Goal: Task Accomplishment & Management: Use online tool/utility

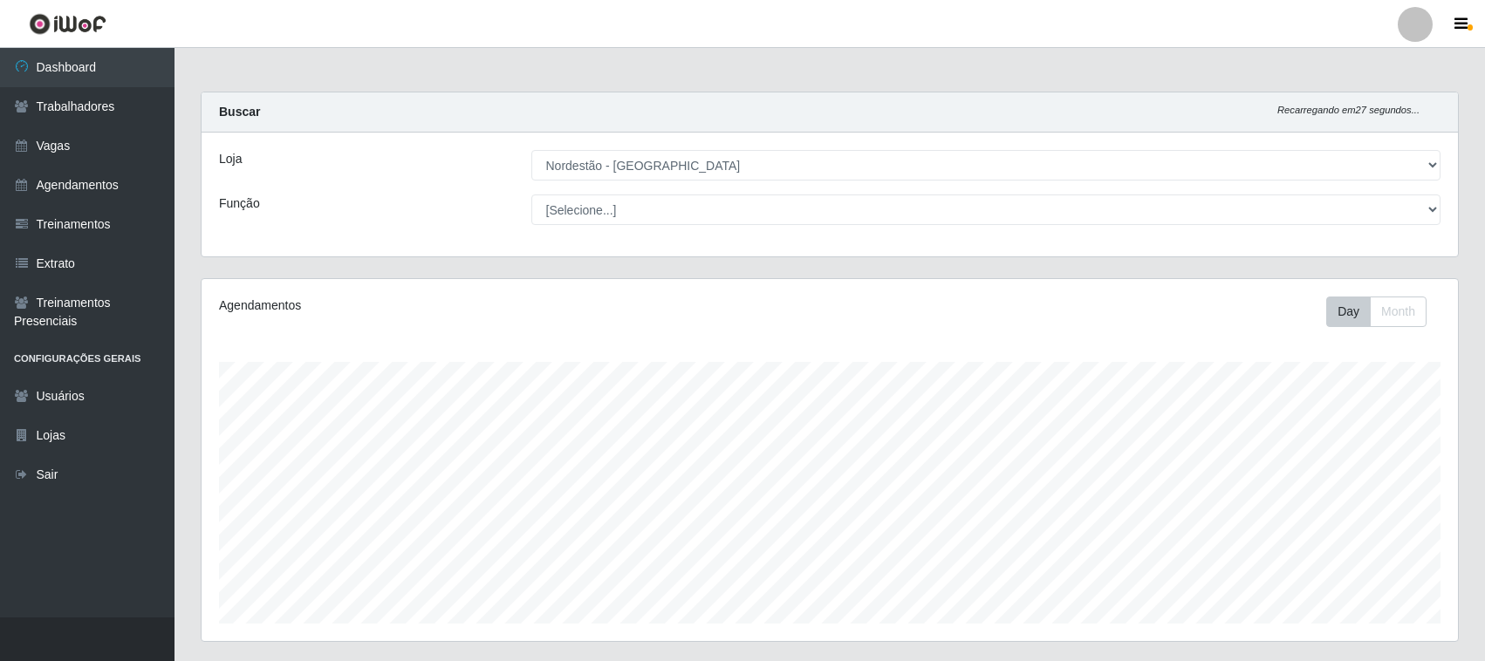
select select "420"
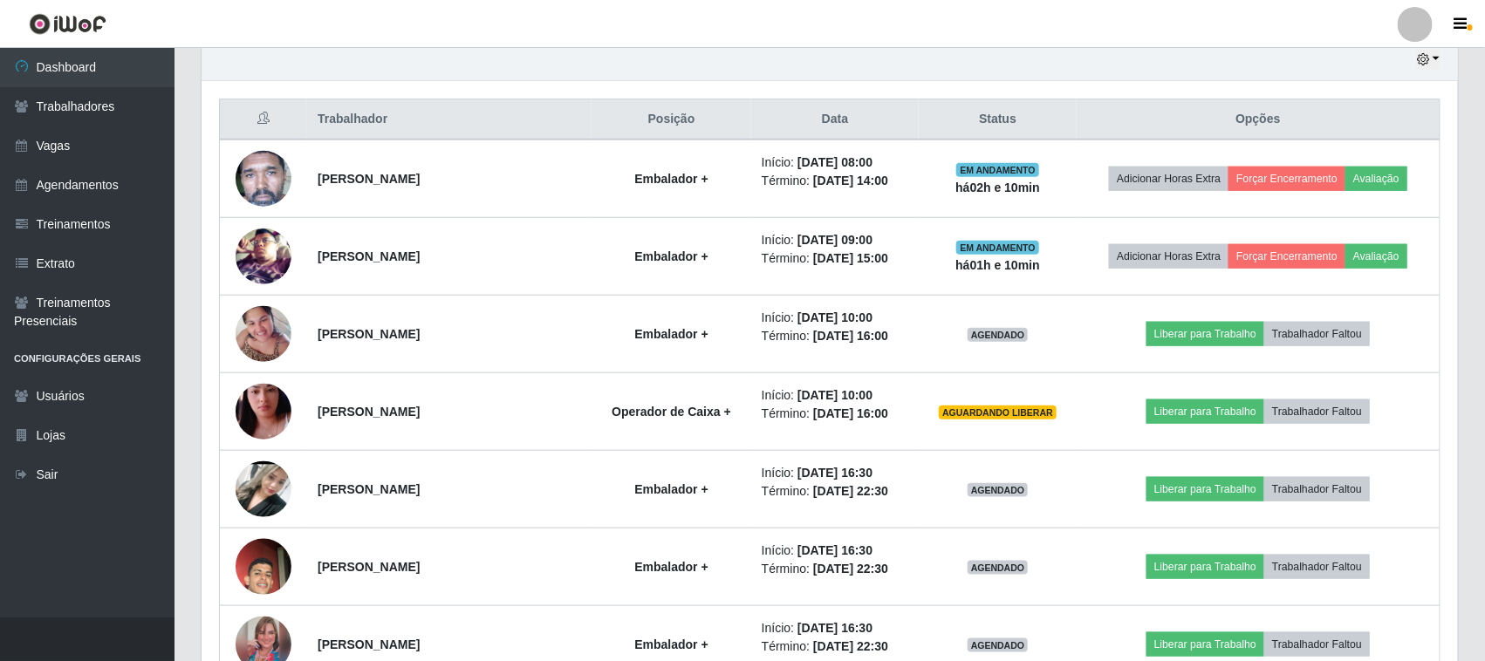
scroll to position [363, 1256]
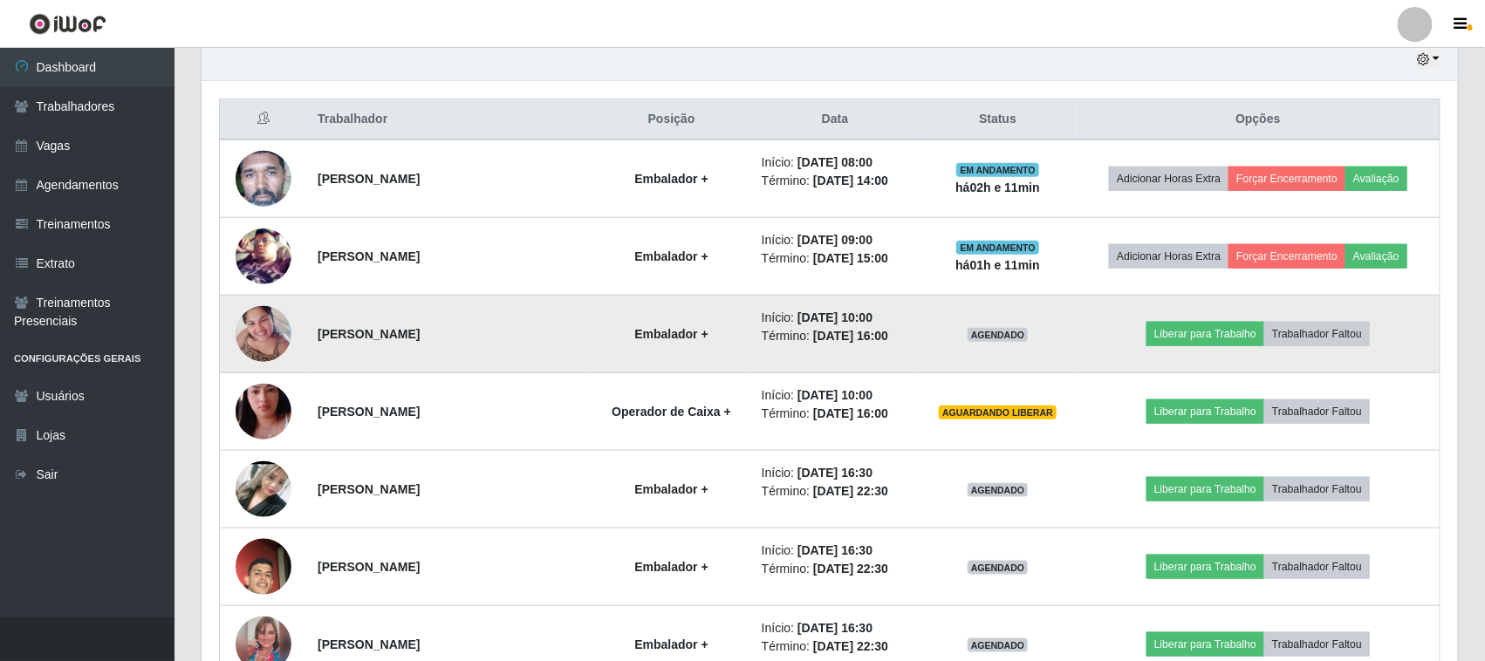
click at [256, 328] on img at bounding box center [264, 334] width 56 height 74
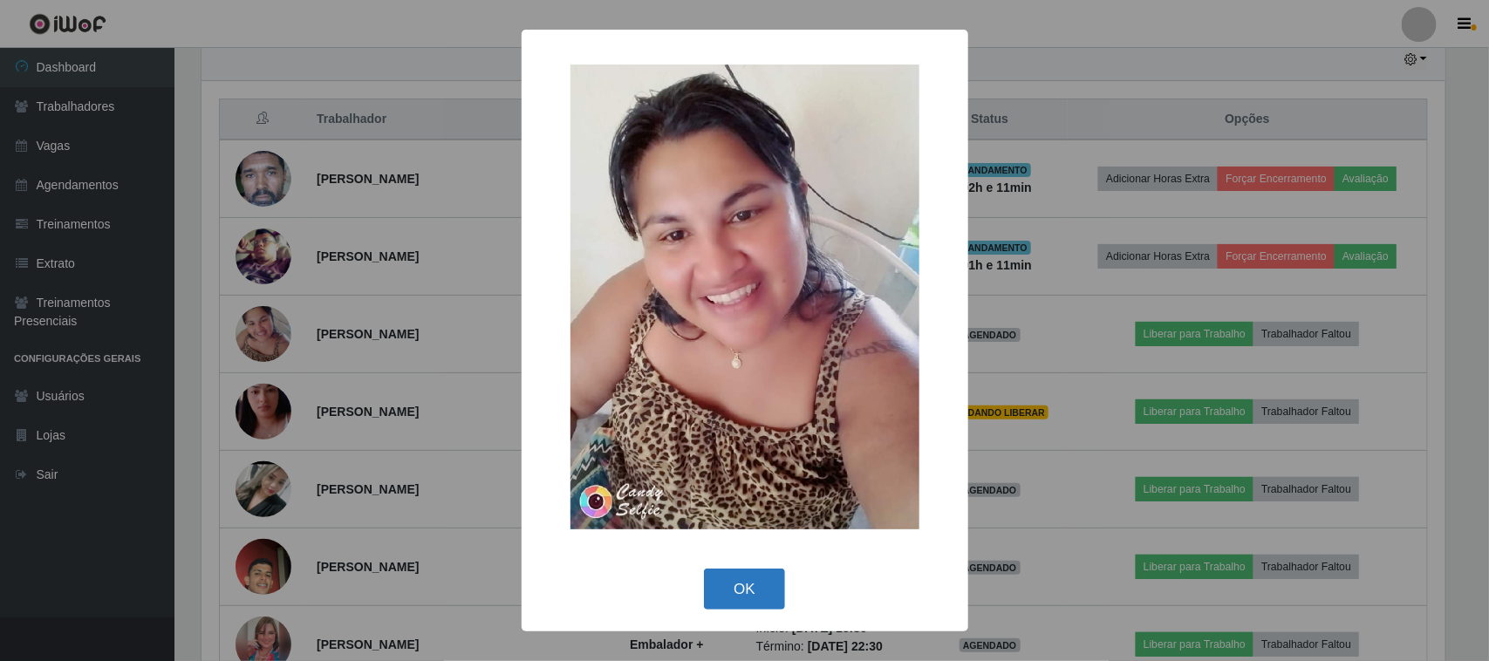
click at [755, 585] on button "OK" at bounding box center [744, 589] width 81 height 41
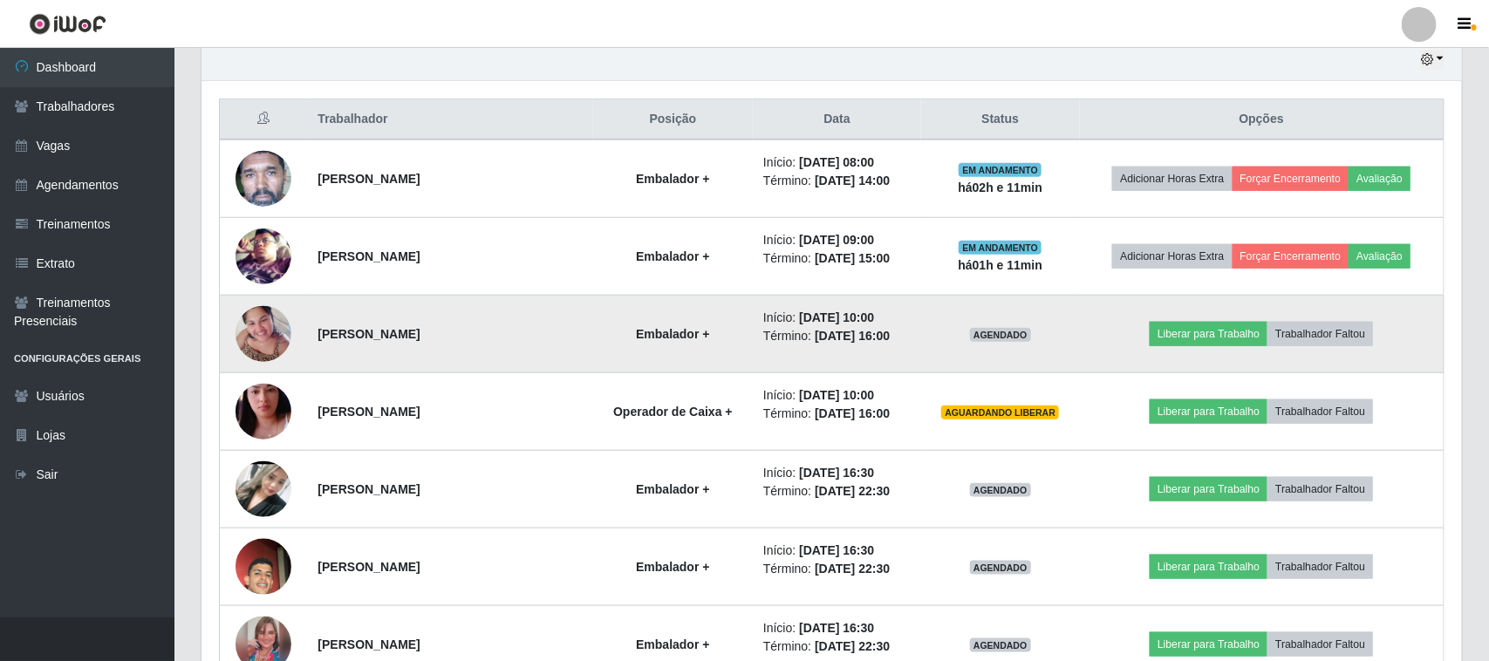
scroll to position [363, 1256]
click at [264, 338] on img at bounding box center [264, 334] width 56 height 74
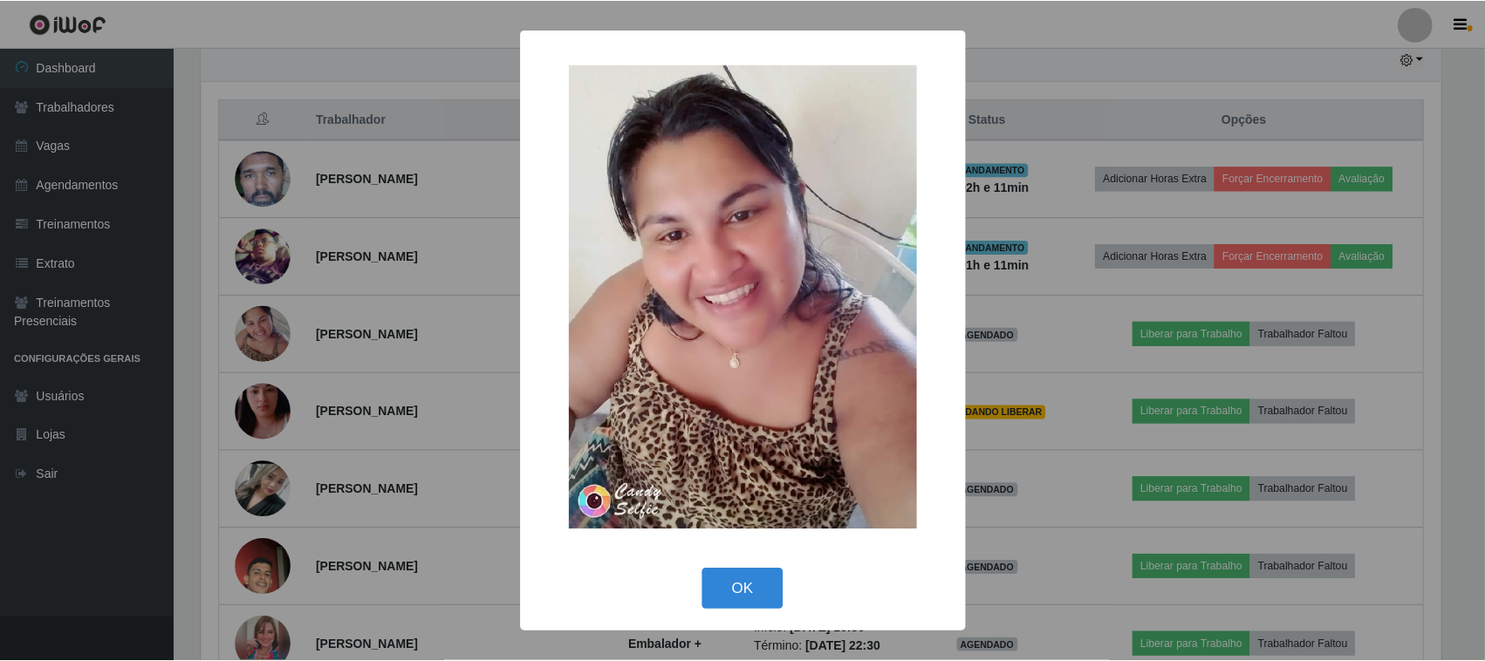
scroll to position [363, 1244]
click at [750, 587] on button "OK" at bounding box center [744, 589] width 81 height 41
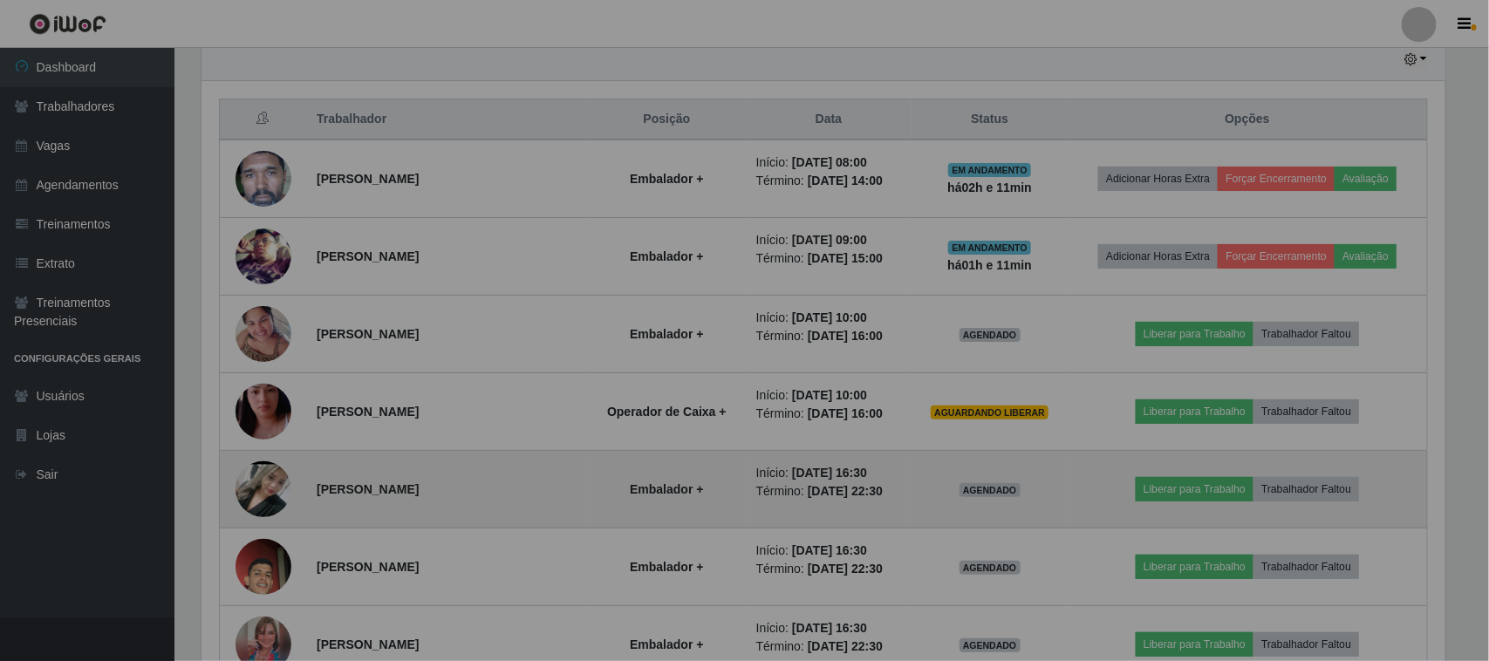
scroll to position [363, 1256]
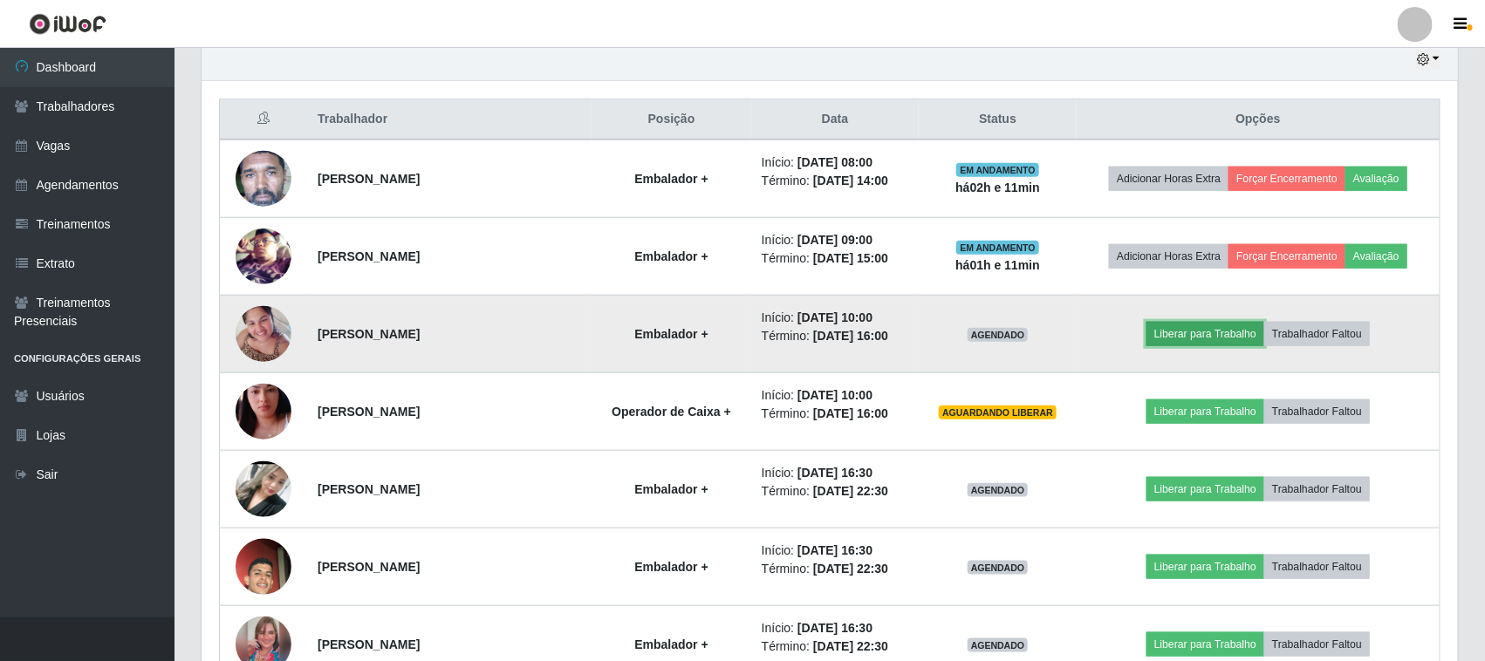
click at [1221, 340] on button "Liberar para Trabalho" at bounding box center [1205, 334] width 118 height 24
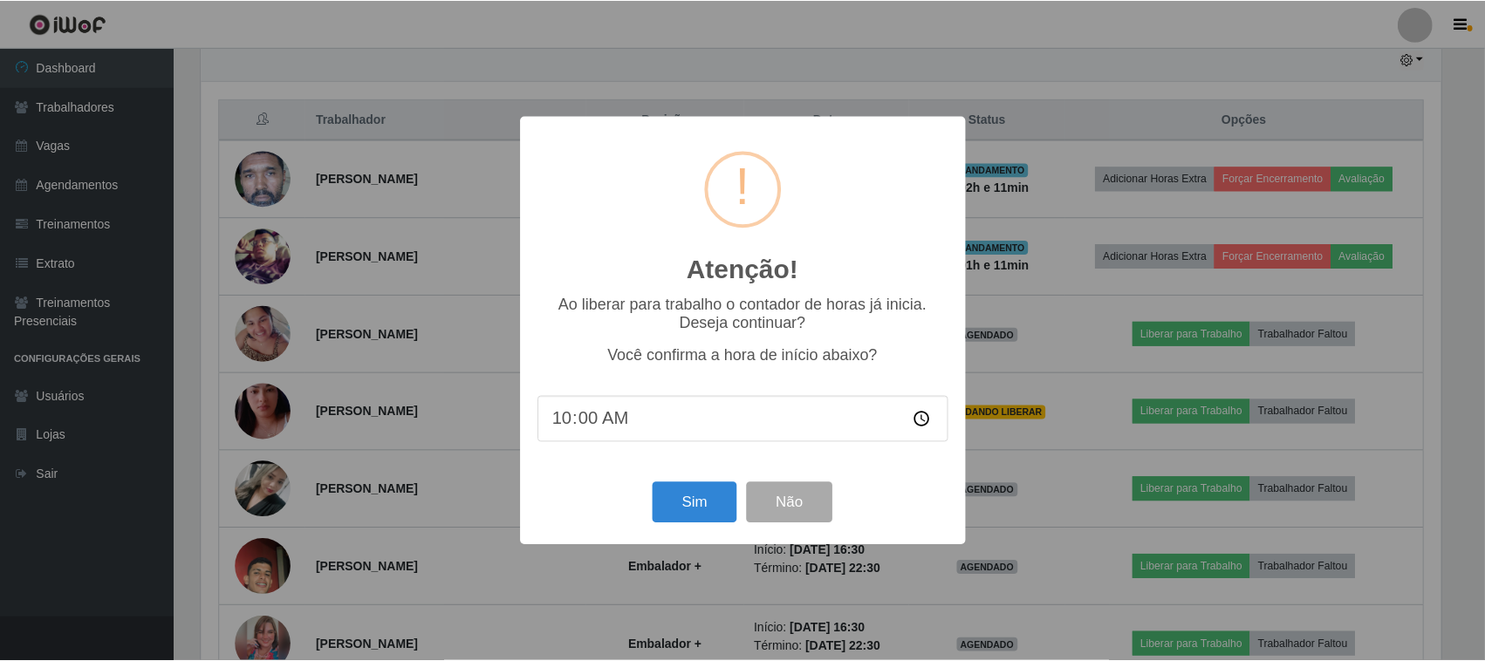
scroll to position [363, 1244]
click at [703, 510] on button "Sim" at bounding box center [696, 502] width 85 height 41
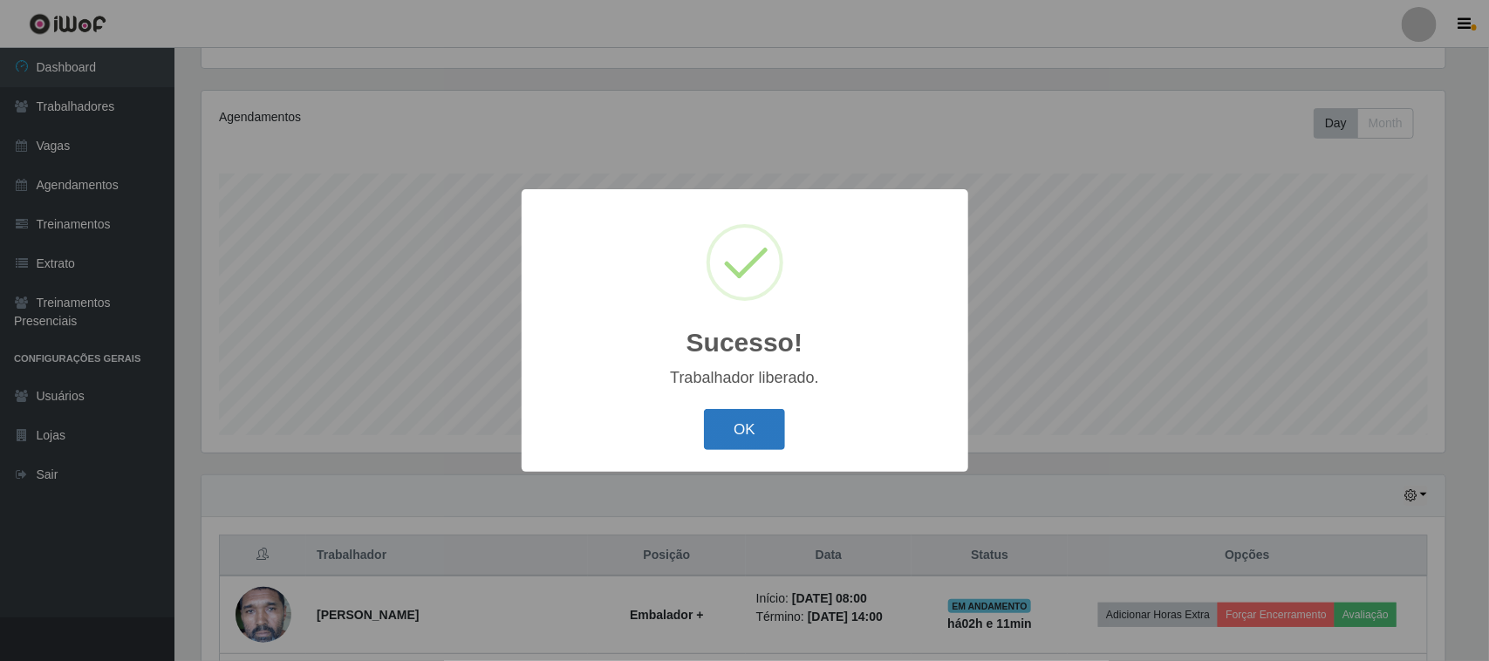
click at [730, 428] on button "OK" at bounding box center [744, 429] width 81 height 41
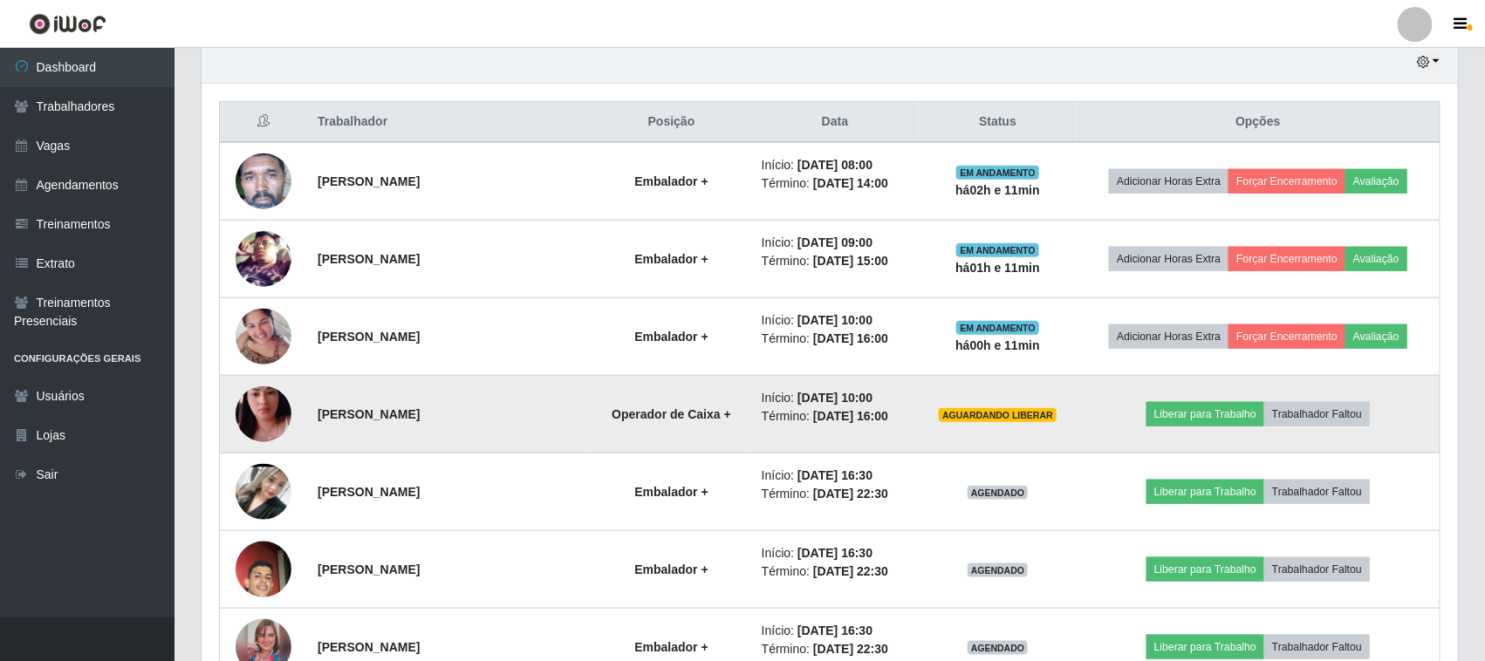
scroll to position [625, 0]
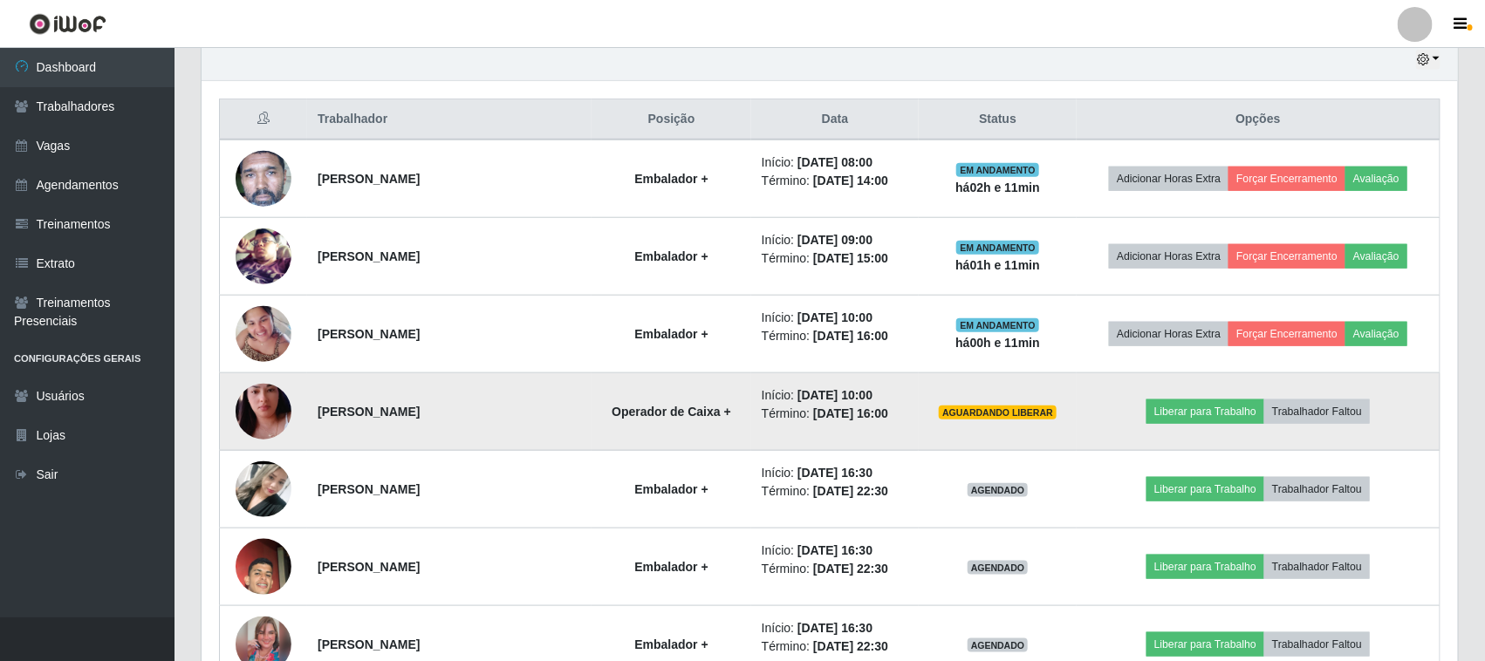
click at [259, 413] on img at bounding box center [264, 411] width 56 height 99
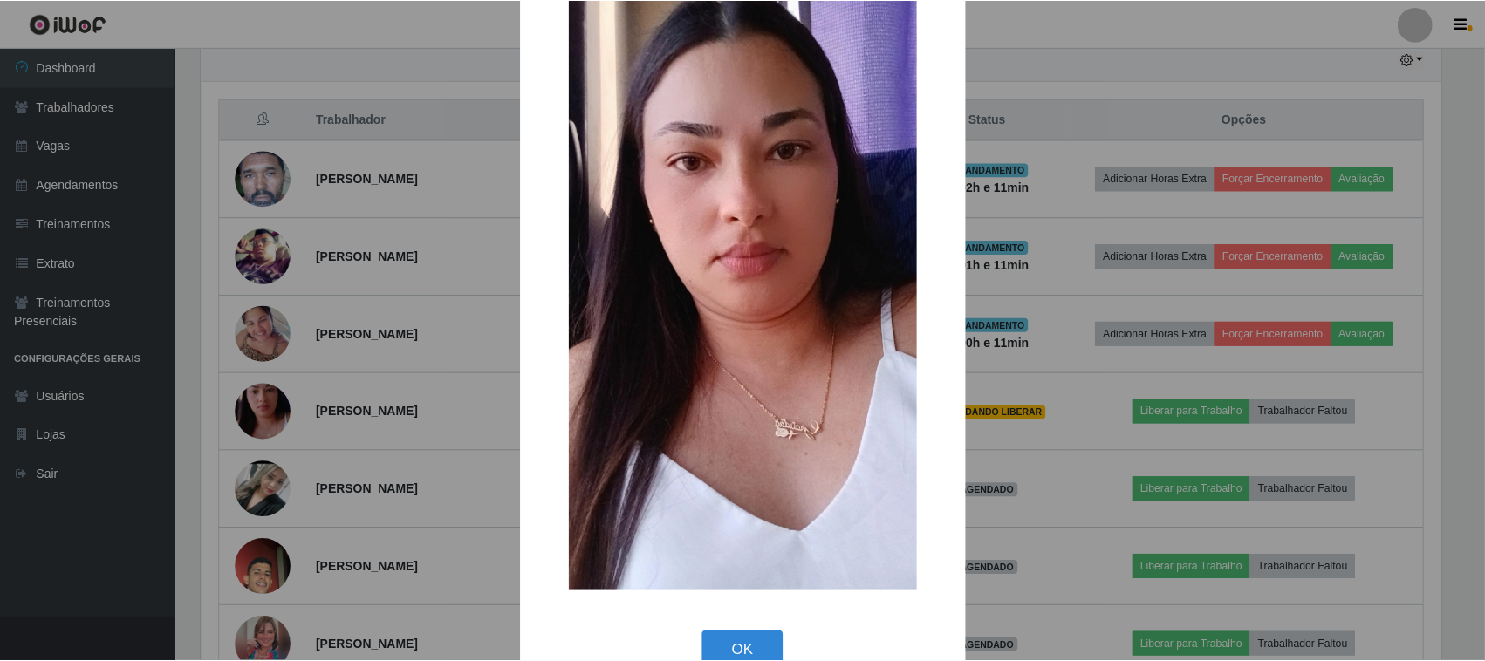
scroll to position [109, 0]
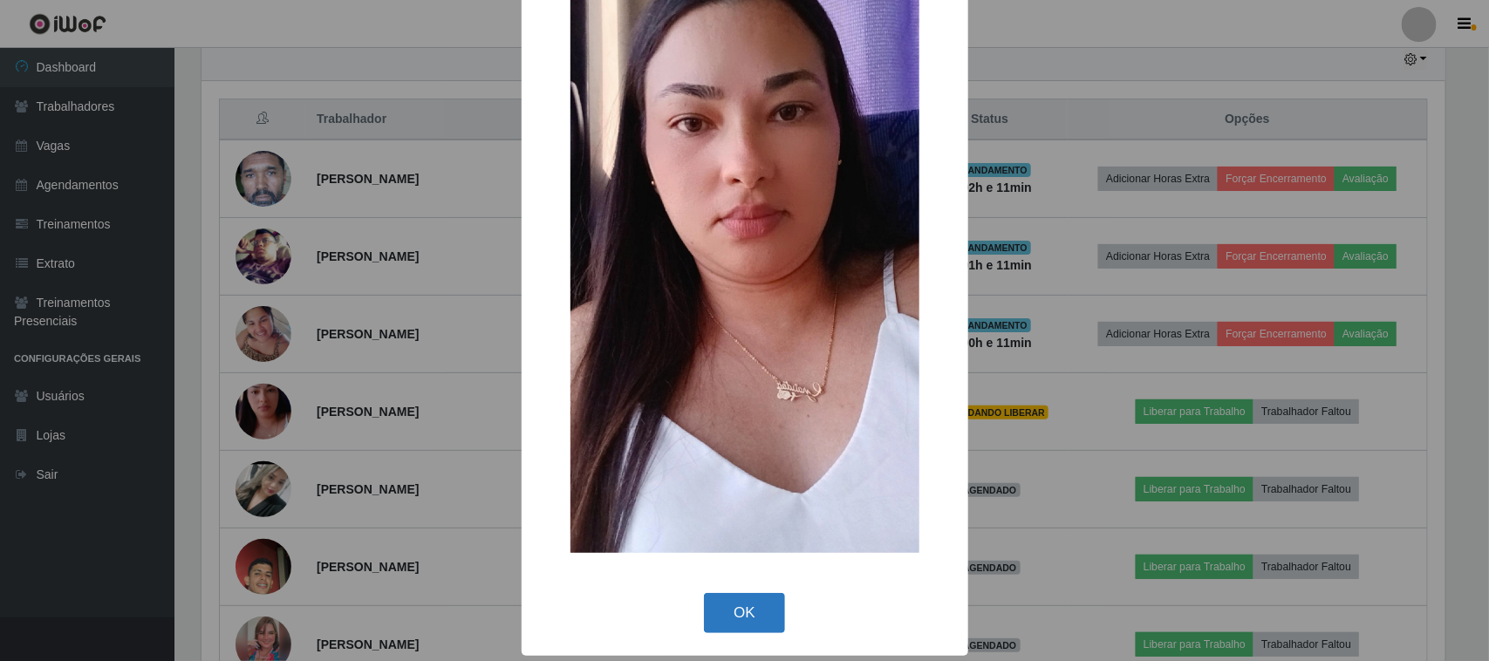
click at [737, 616] on button "OK" at bounding box center [744, 613] width 81 height 41
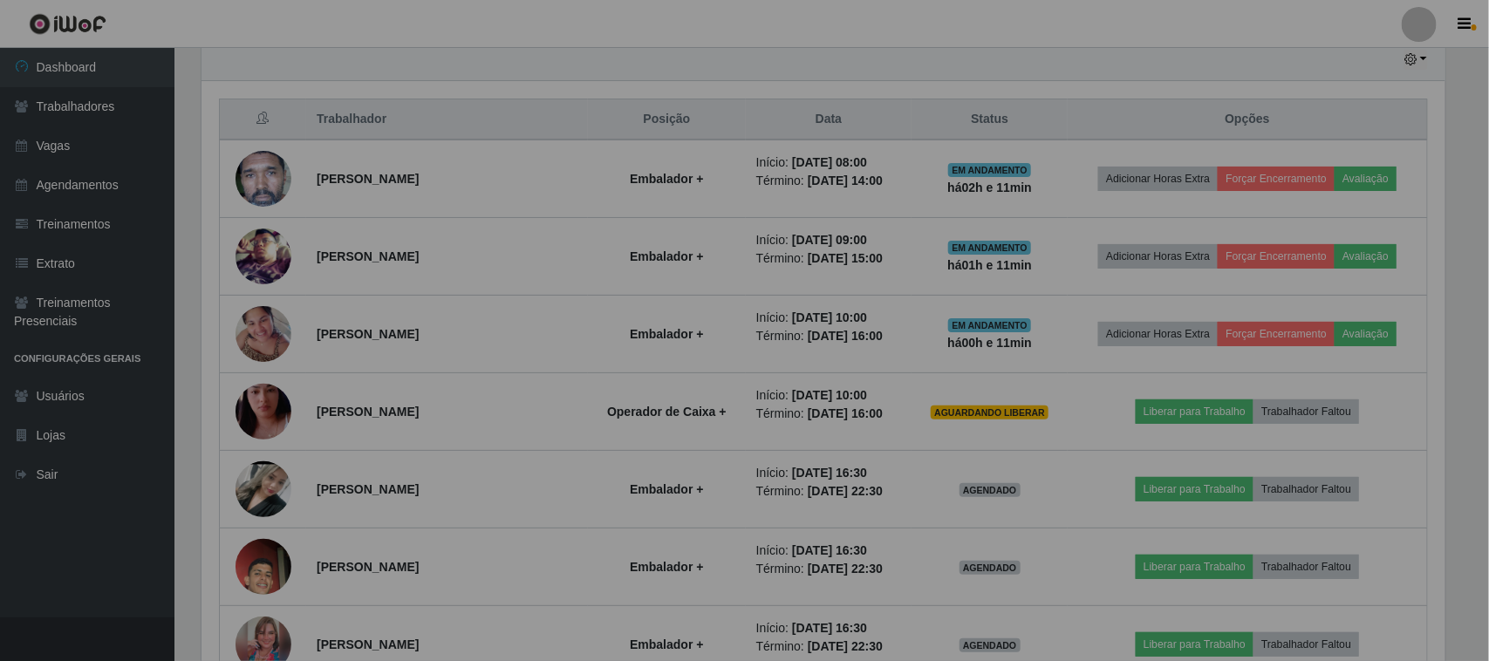
scroll to position [363, 1256]
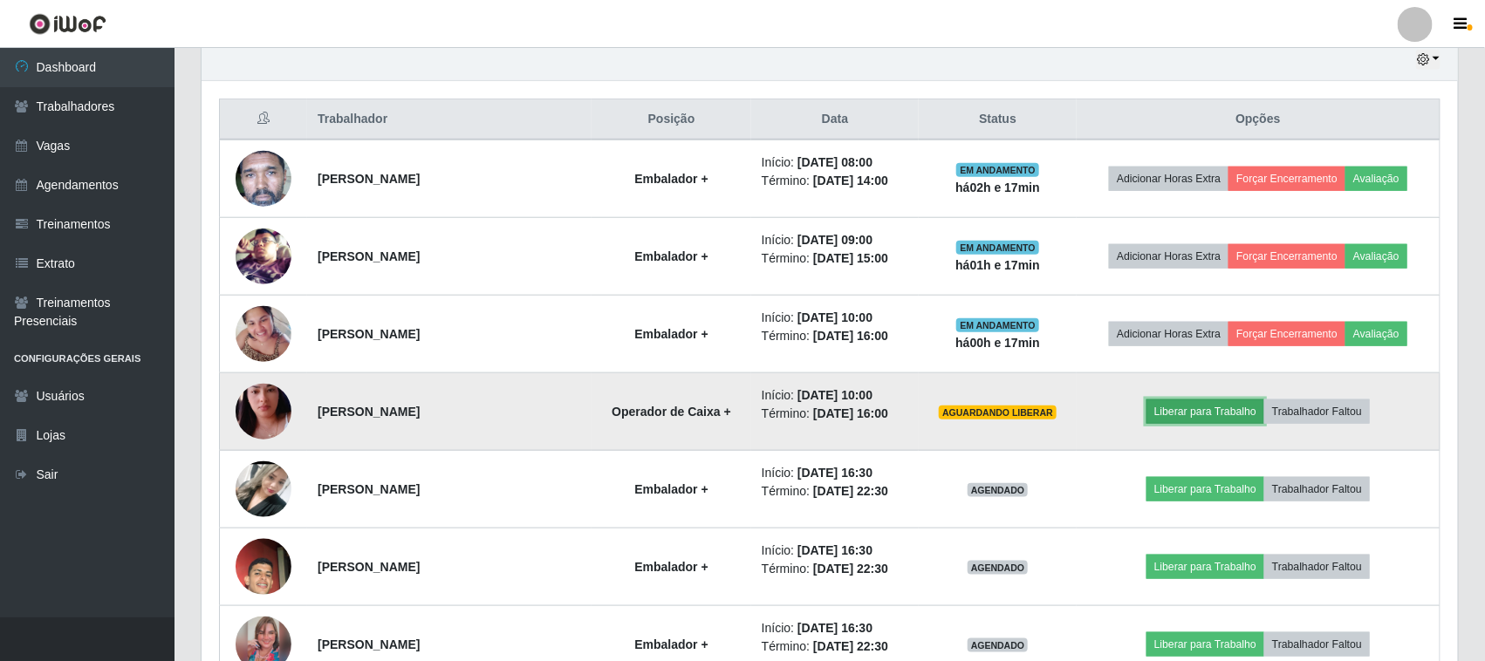
click at [1221, 411] on button "Liberar para Trabalho" at bounding box center [1205, 412] width 118 height 24
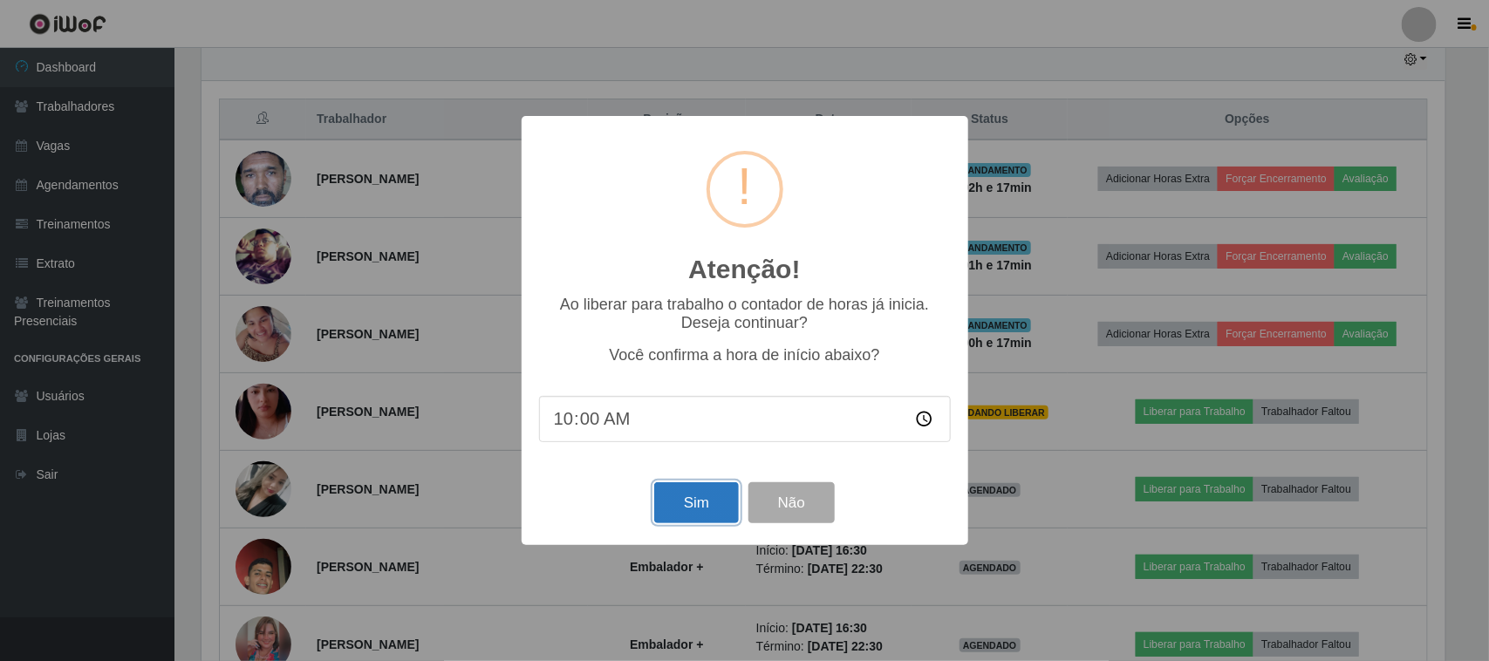
click at [698, 516] on button "Sim" at bounding box center [696, 502] width 85 height 41
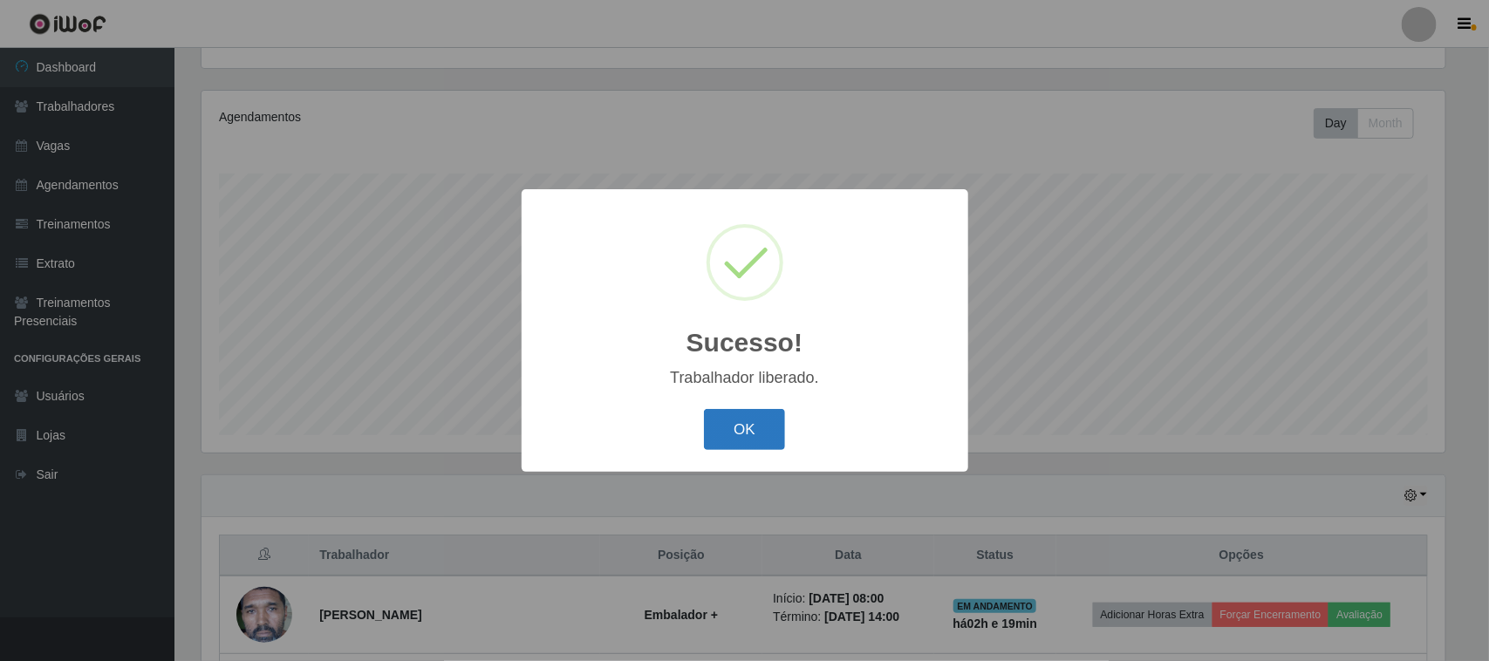
click at [744, 439] on button "OK" at bounding box center [744, 429] width 81 height 41
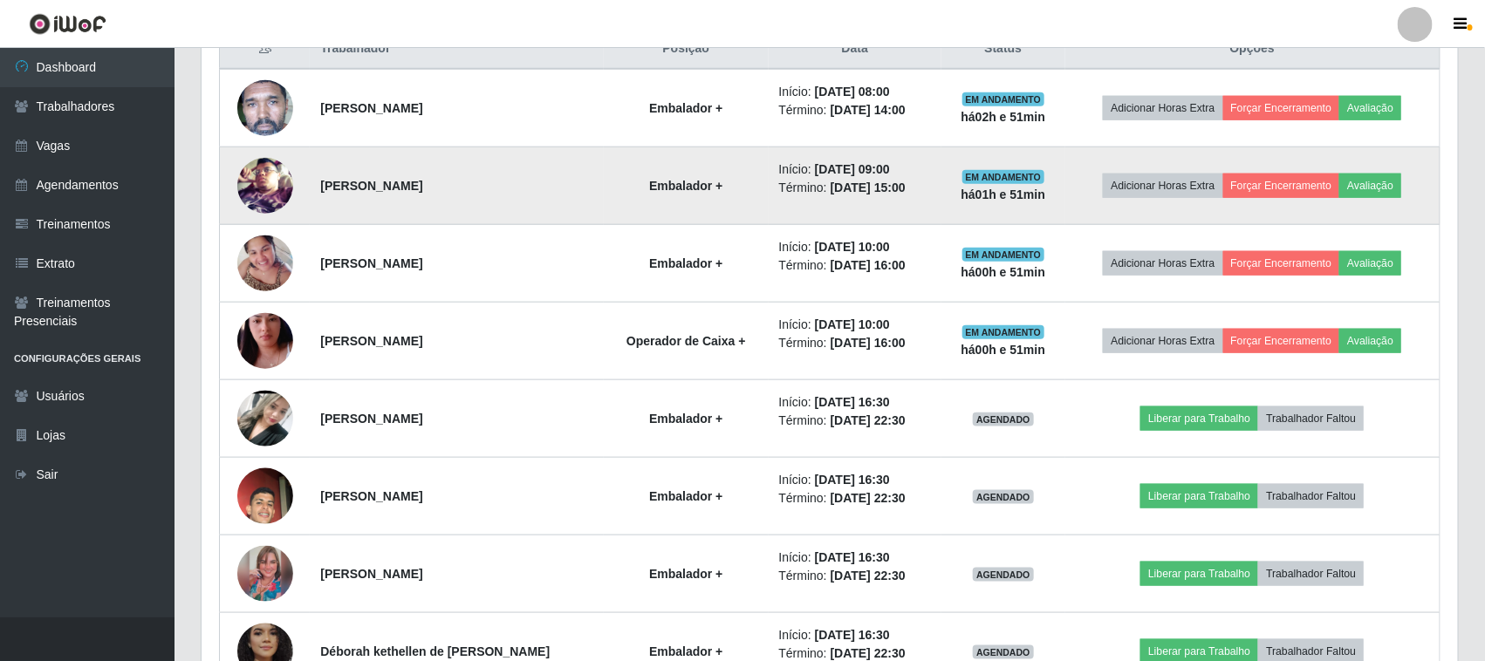
scroll to position [734, 0]
